Goal: Task Accomplishment & Management: Manage account settings

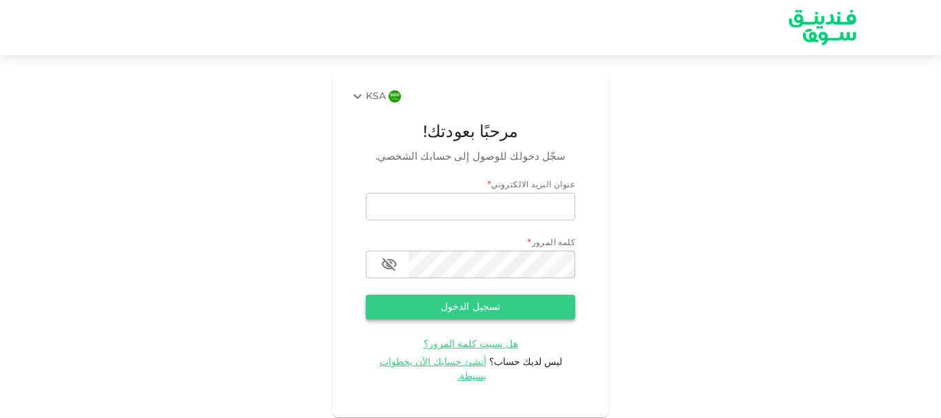
type input "[EMAIL_ADDRESS][DOMAIN_NAME]"
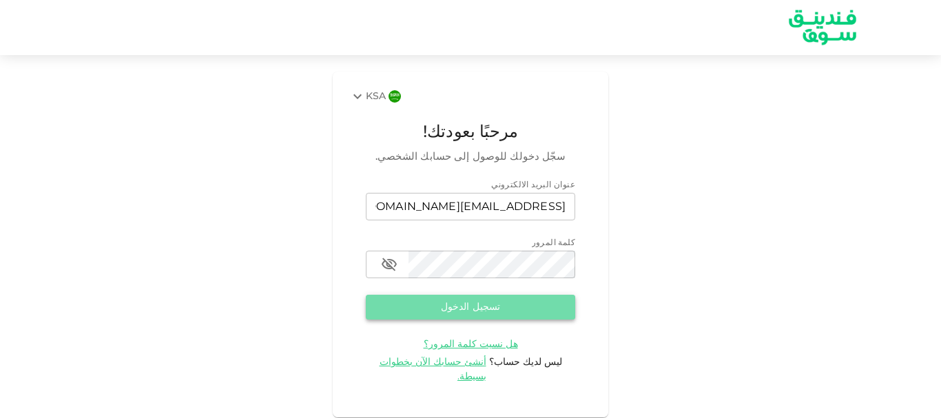
click at [453, 304] on button "تسجيل الدخول" at bounding box center [470, 307] width 209 height 25
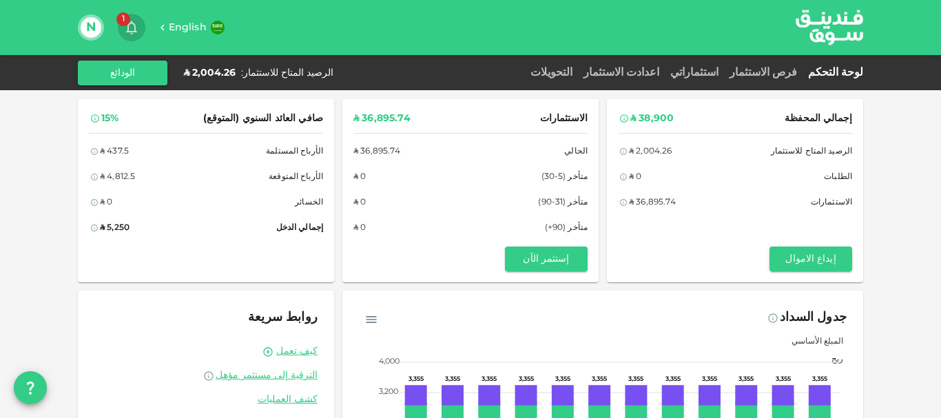
click at [128, 19] on span "1" at bounding box center [123, 19] width 14 height 14
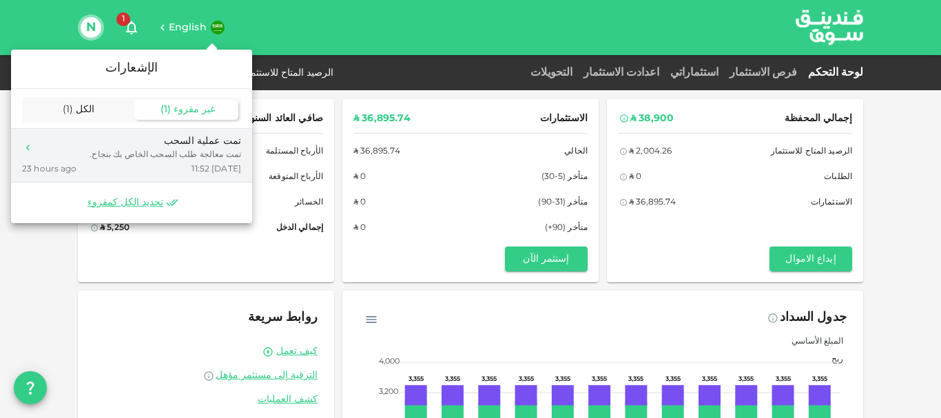
click at [165, 150] on div "تمت معالجة طلب السحب الخاص بك بنجاح." at bounding box center [166, 155] width 152 height 12
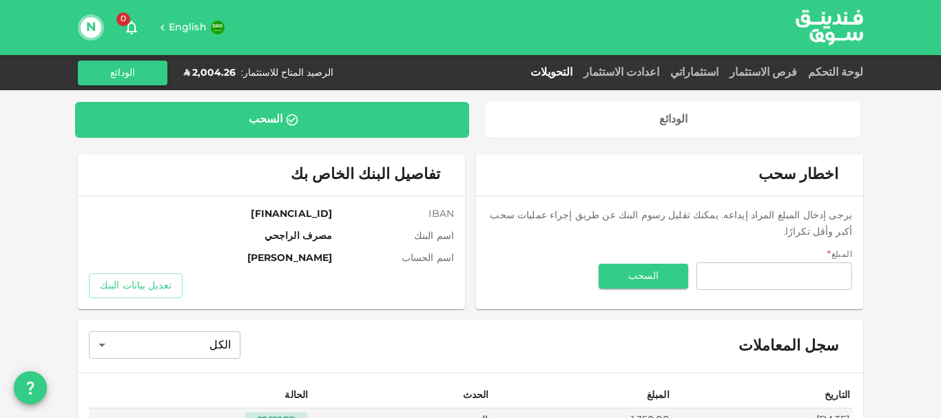
click at [126, 27] on icon "button" at bounding box center [131, 27] width 17 height 17
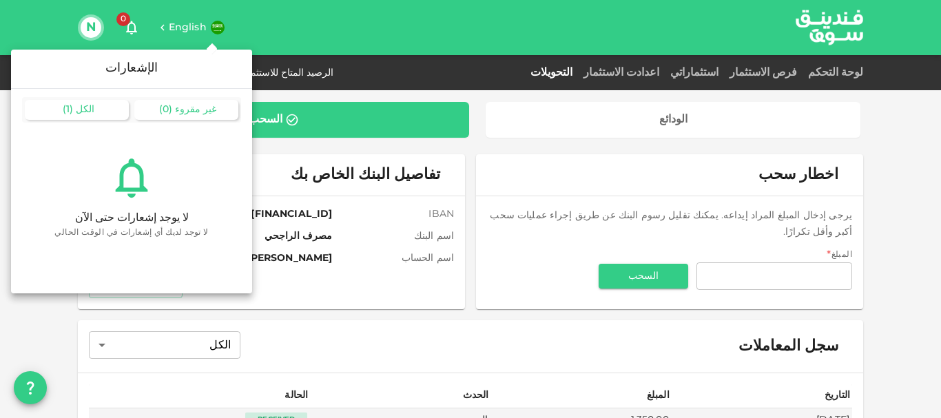
click at [89, 103] on div "الكل ( 1 )" at bounding box center [77, 110] width 104 height 20
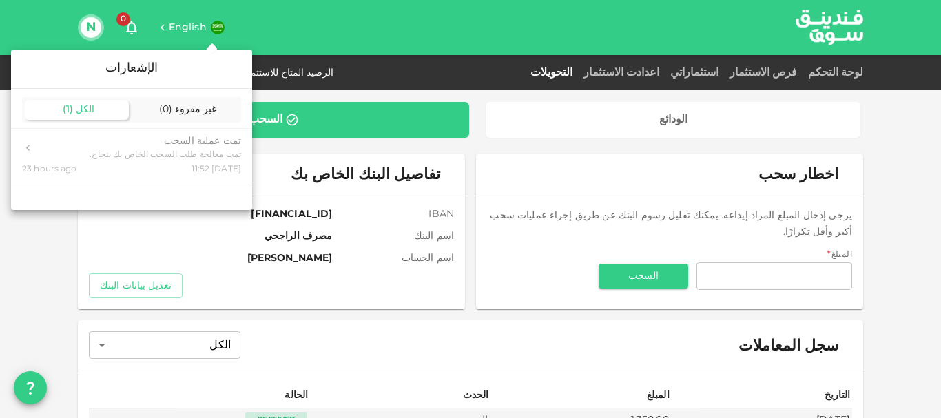
click at [62, 28] on div at bounding box center [470, 209] width 941 height 418
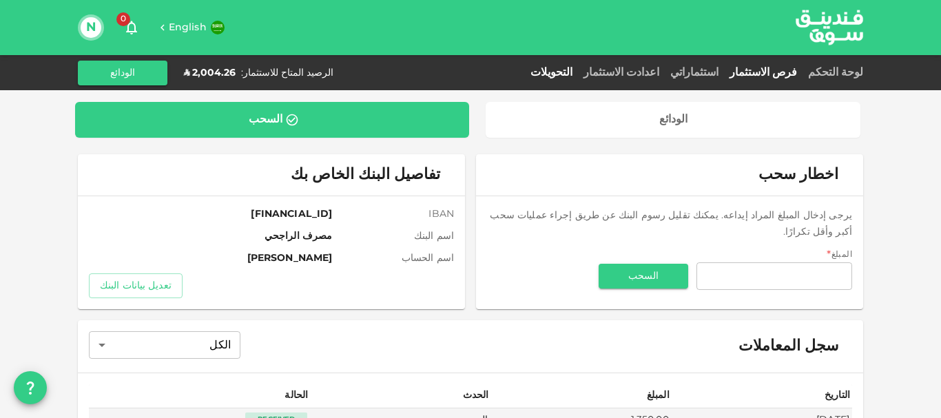
click at [792, 75] on link "فرص الاستثمار" at bounding box center [763, 73] width 79 height 10
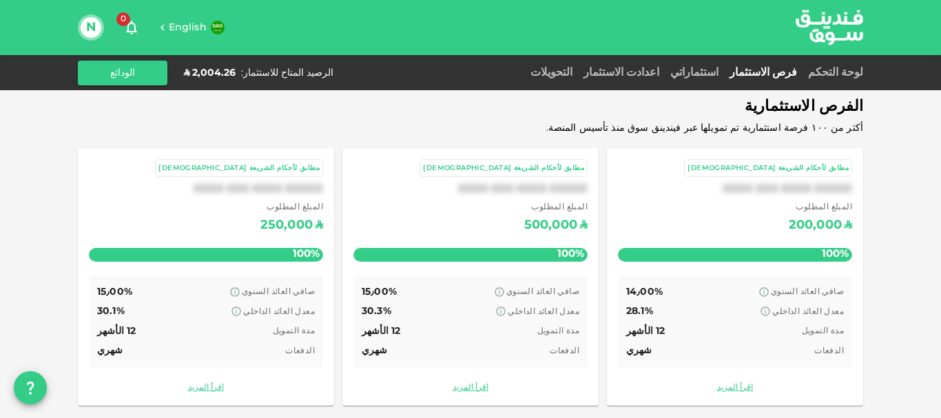
scroll to position [92, 0]
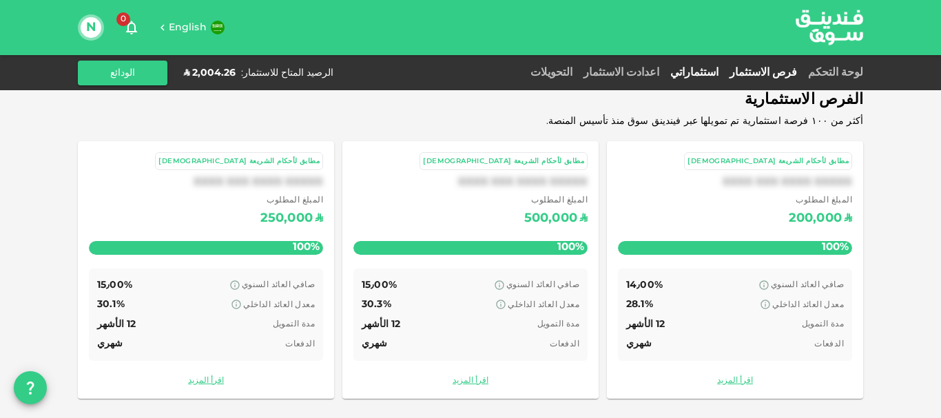
click at [718, 72] on link "استثماراتي" at bounding box center [694, 73] width 59 height 10
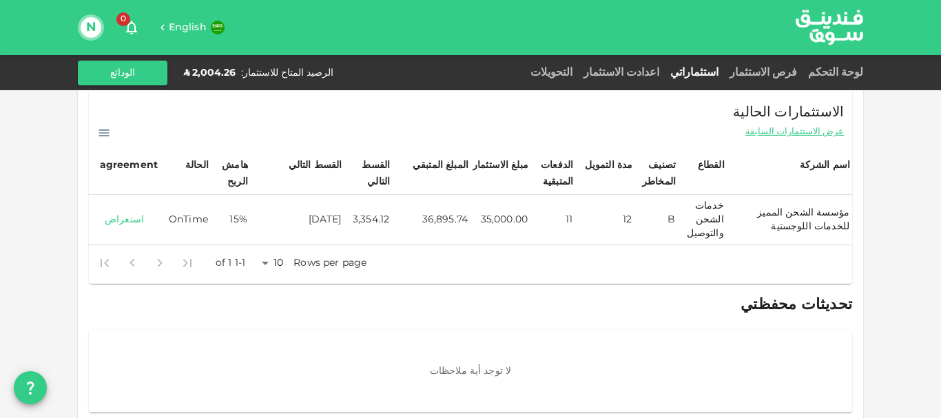
click at [135, 224] on link "استعراض" at bounding box center [124, 220] width 65 height 13
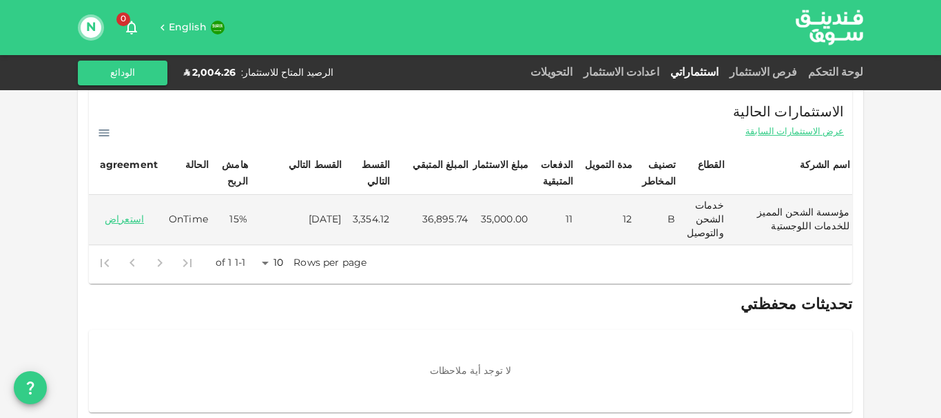
drag, startPoint x: 262, startPoint y: 1, endPoint x: 370, endPoint y: 52, distance: 119.6
click at [370, 52] on div "English 0 N" at bounding box center [470, 27] width 785 height 55
click at [651, 72] on link "اعدادت الاستثمار" at bounding box center [621, 73] width 87 height 10
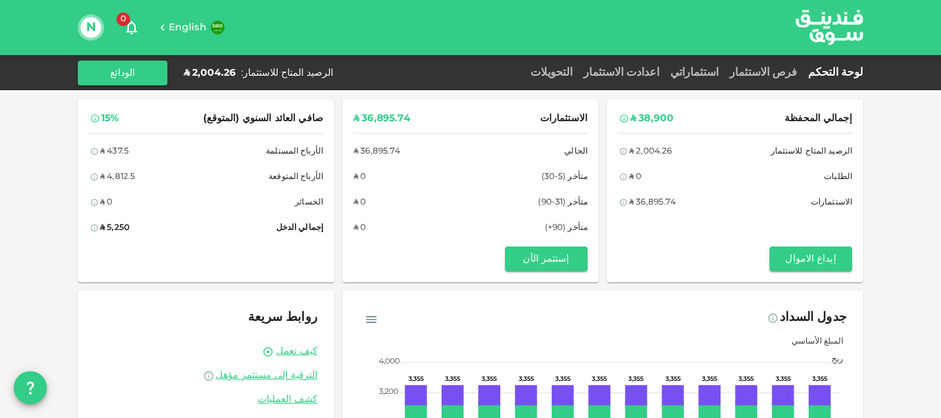
click at [794, 68] on div "فرص الاستثمار" at bounding box center [763, 73] width 79 height 17
click at [794, 74] on link "فرص الاستثمار" at bounding box center [763, 73] width 79 height 10
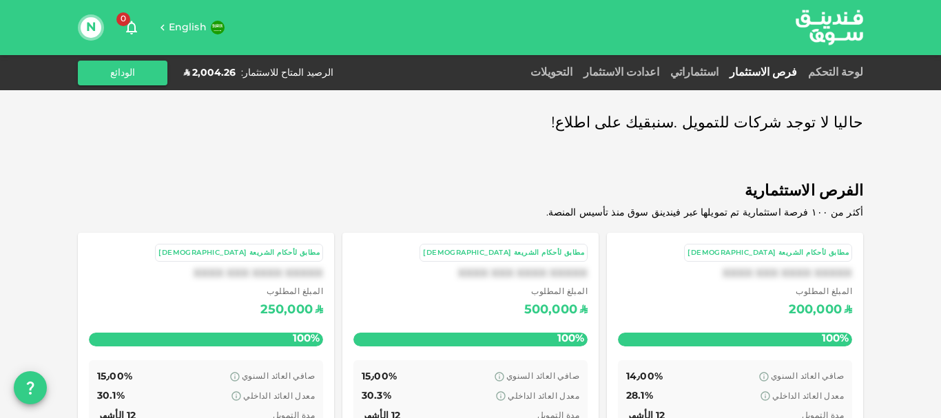
click at [714, 72] on link "استثماراتي" at bounding box center [694, 73] width 59 height 10
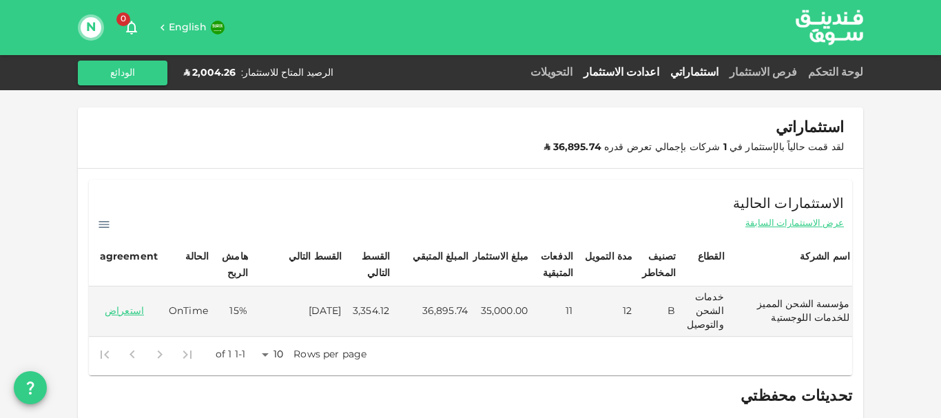
click at [665, 74] on link "اعدادت الاستثمار" at bounding box center [621, 73] width 87 height 10
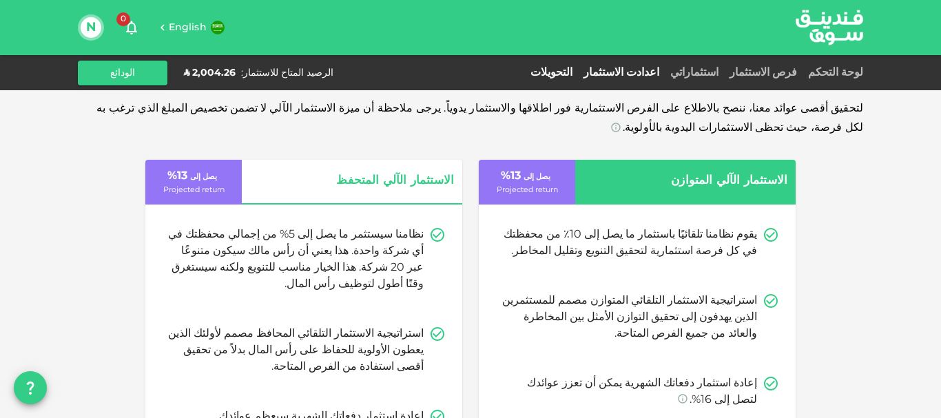
click at [578, 74] on link "التحويلات" at bounding box center [551, 73] width 53 height 10
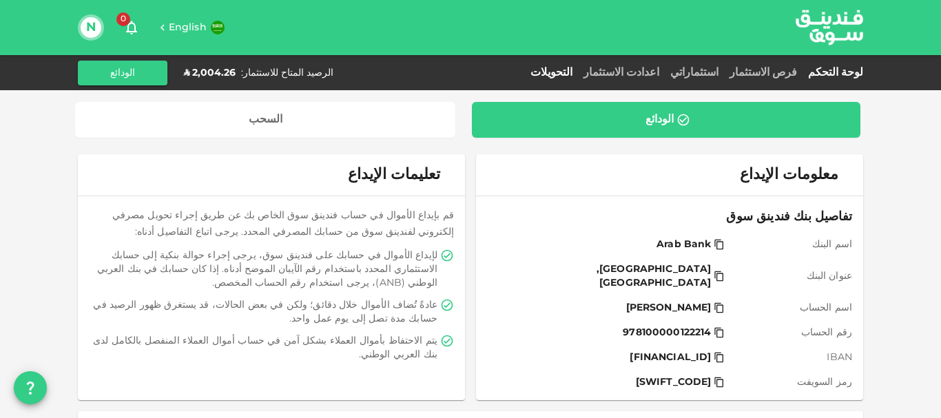
click at [850, 72] on link "لوحة التحكم" at bounding box center [833, 73] width 61 height 10
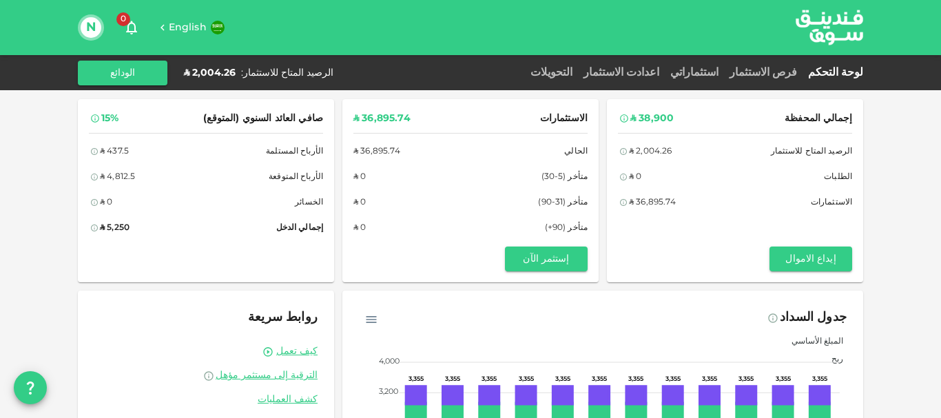
click at [796, 67] on div "فرص الاستثمار" at bounding box center [763, 73] width 79 height 17
click at [794, 72] on link "فرص الاستثمار" at bounding box center [763, 73] width 79 height 10
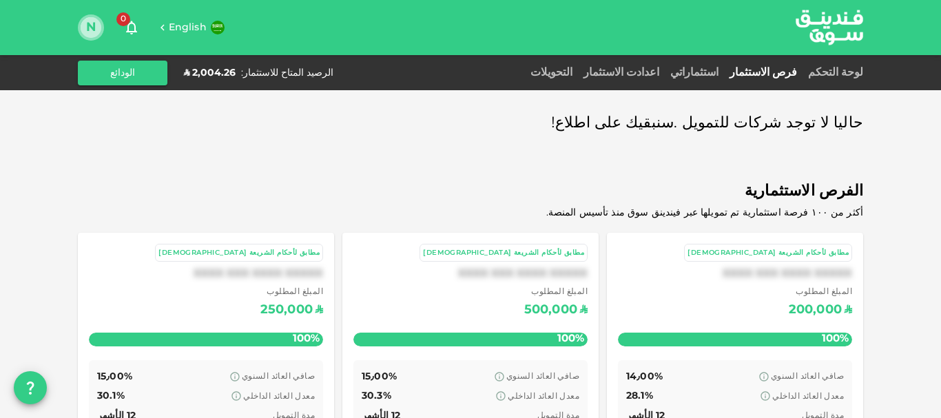
click at [90, 25] on button "N" at bounding box center [91, 27] width 21 height 21
